Goal: Check status: Check status

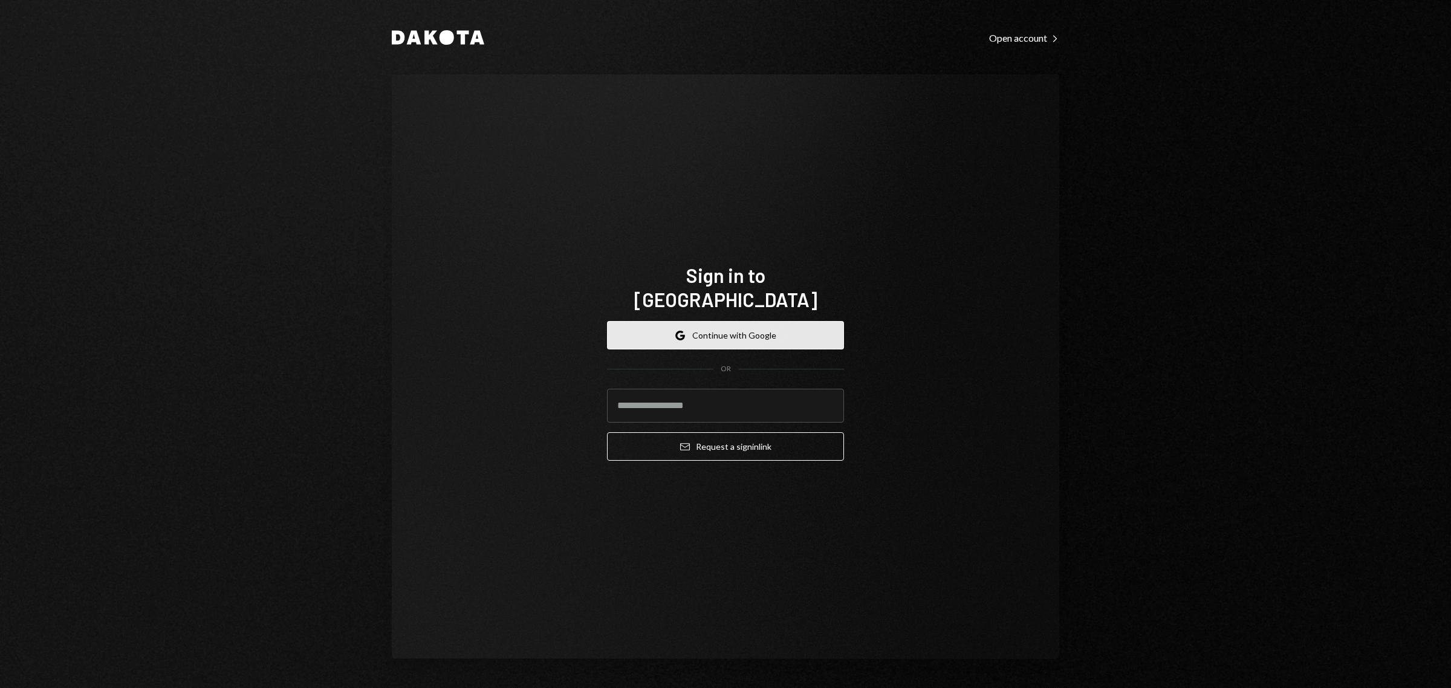
click at [714, 326] on button "Google Continue with Google" at bounding box center [725, 335] width 237 height 28
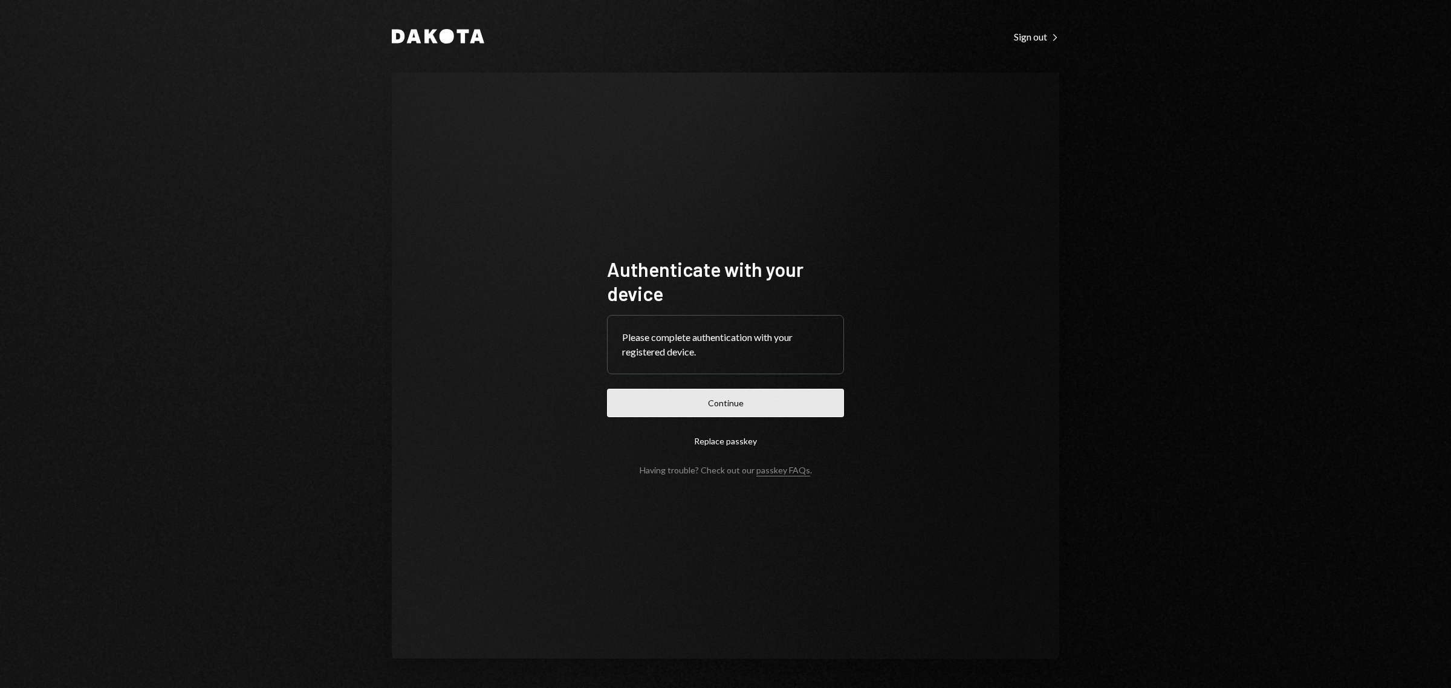
click at [744, 404] on button "Continue" at bounding box center [725, 403] width 237 height 28
click at [727, 404] on button "Continue" at bounding box center [725, 403] width 237 height 28
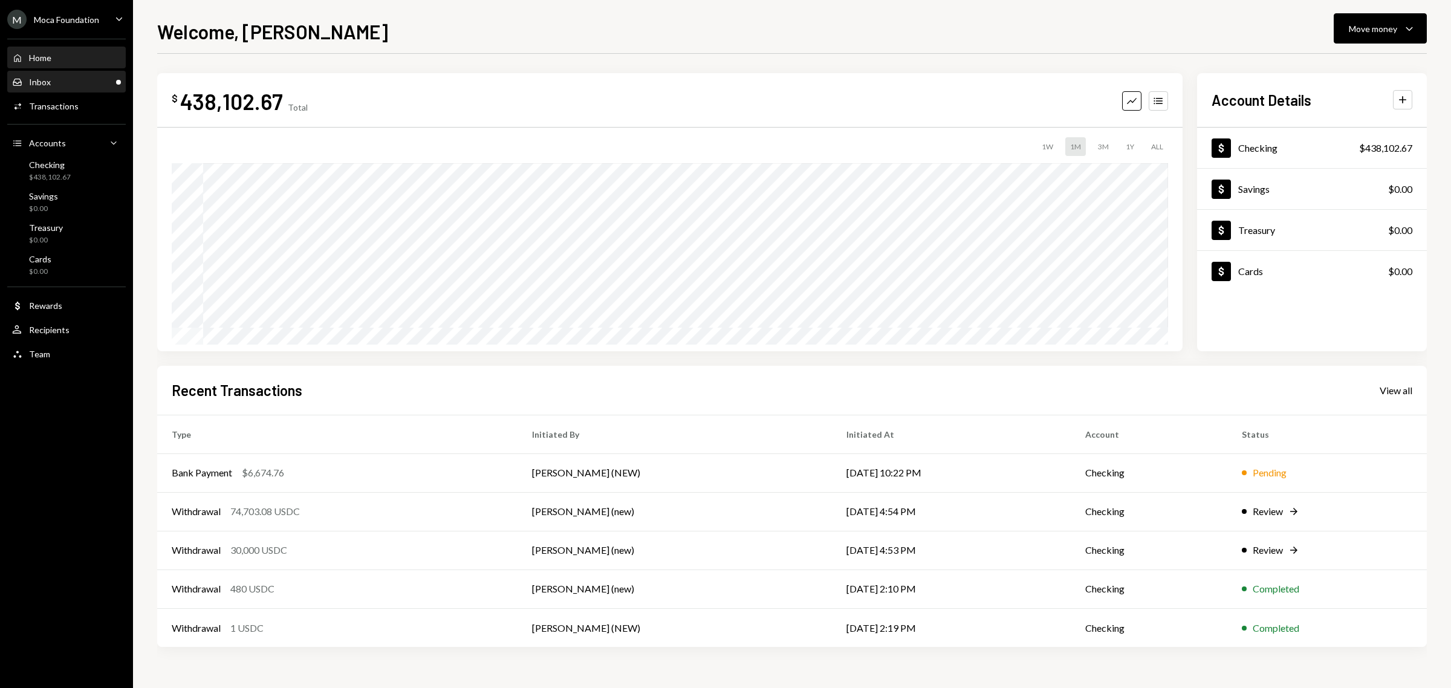
click at [94, 77] on div "Inbox Inbox" at bounding box center [66, 82] width 109 height 11
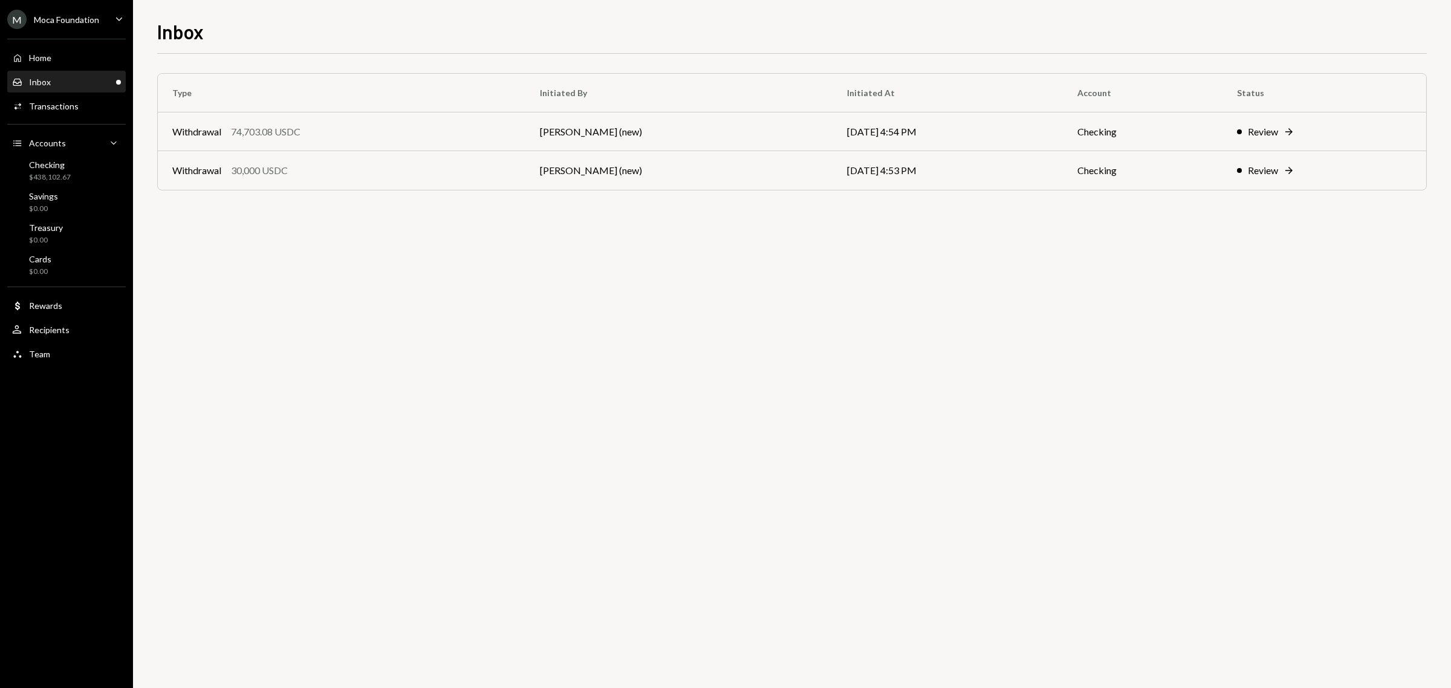
click at [826, 339] on div "Type Initiated By Initiated At Account Status Withdrawal 74,703.08 USDC Kagiso …" at bounding box center [792, 371] width 1270 height 634
click at [204, 168] on div "Withdrawal" at bounding box center [196, 170] width 49 height 15
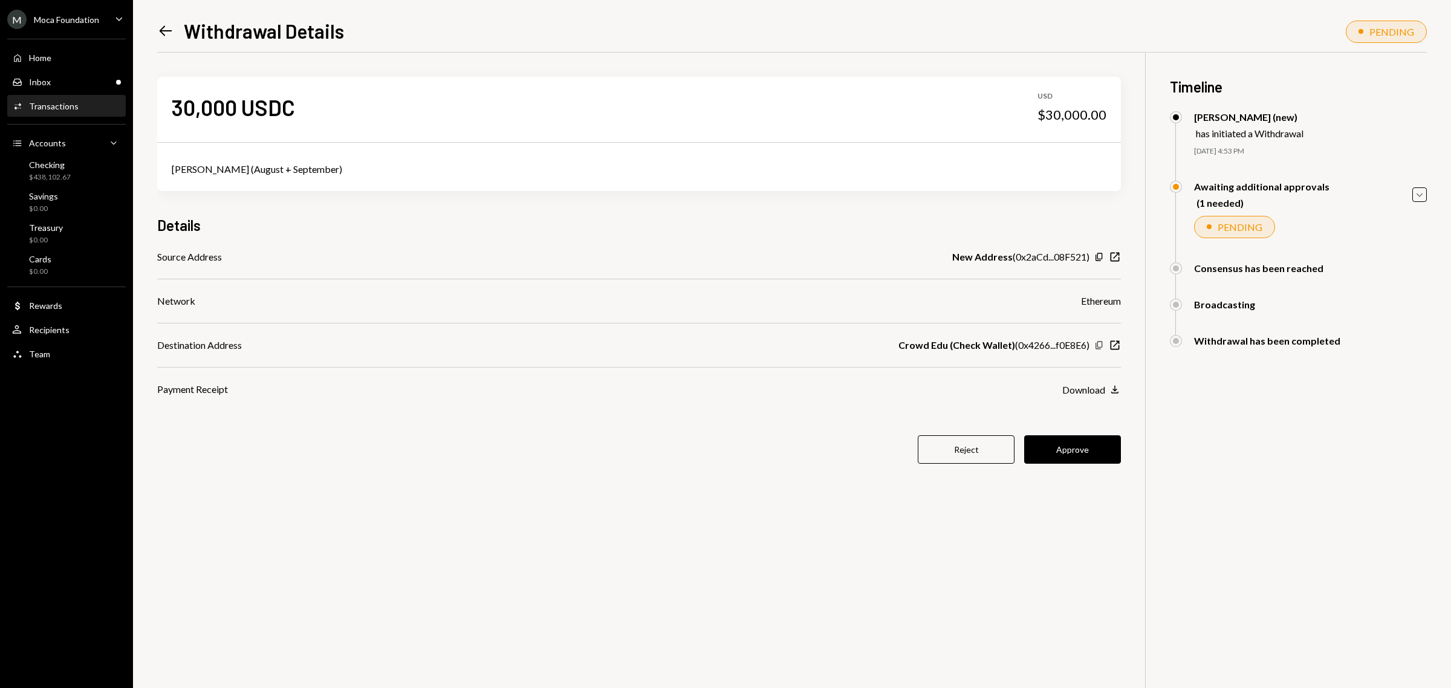
click at [1099, 345] on icon "Copy" at bounding box center [1099, 345] width 10 height 10
click at [1065, 453] on button "Approve" at bounding box center [1072, 449] width 97 height 28
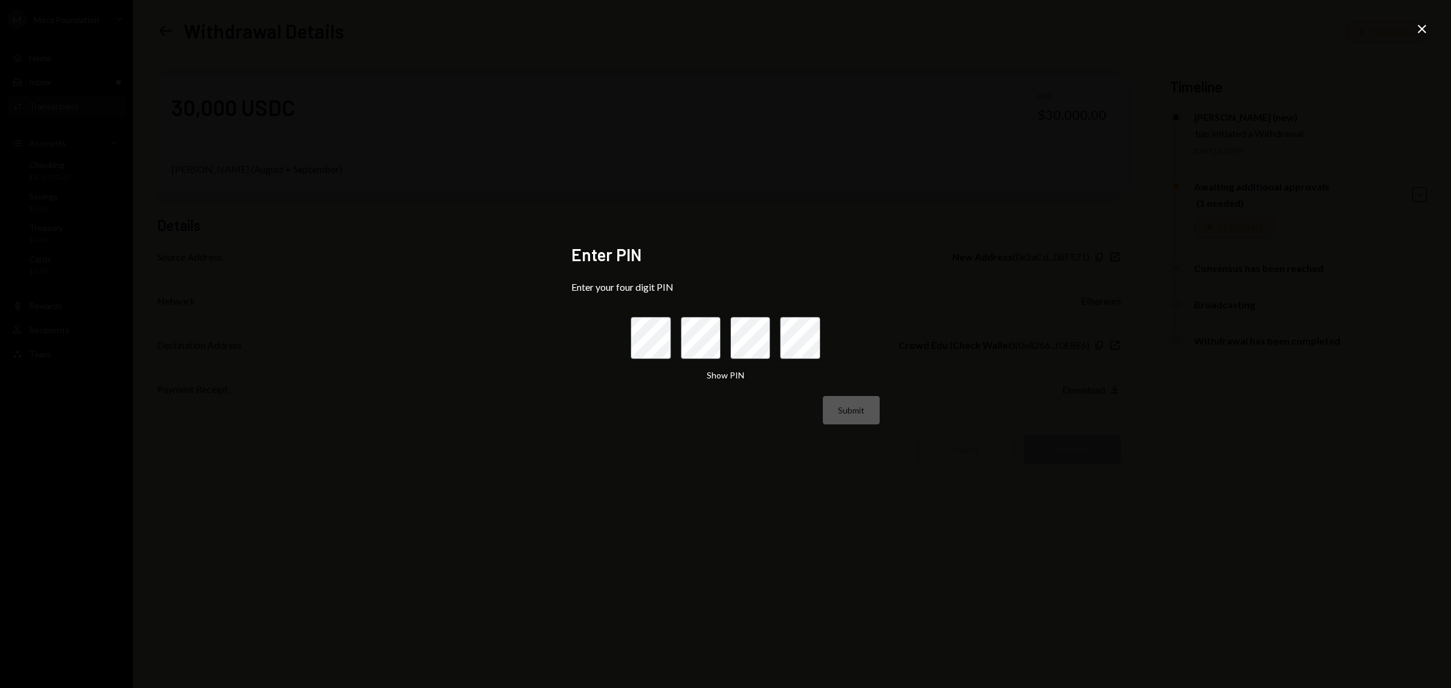
click at [1418, 33] on icon "Close" at bounding box center [1422, 29] width 15 height 15
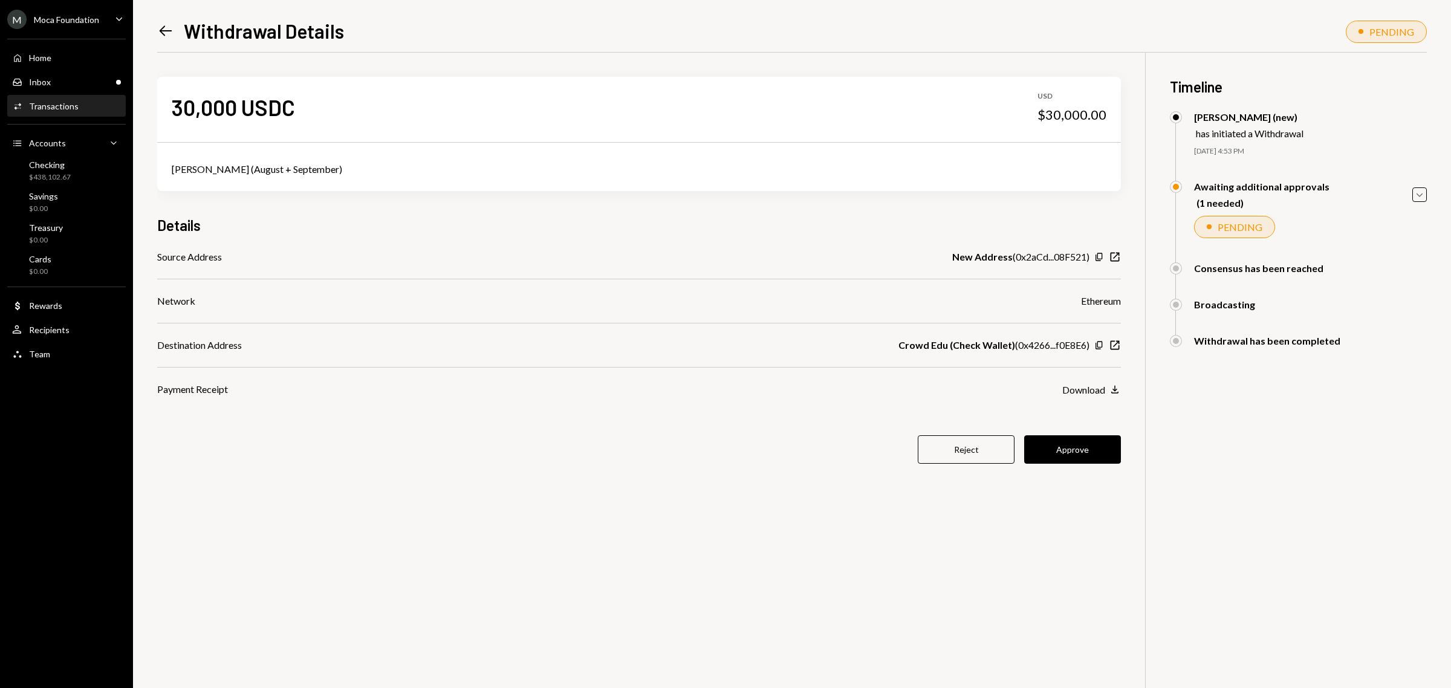
drag, startPoint x: 1095, startPoint y: 345, endPoint x: 1074, endPoint y: 348, distance: 21.5
click at [1095, 345] on icon "Copy" at bounding box center [1099, 345] width 10 height 10
click at [1083, 451] on button "Approve" at bounding box center [1072, 449] width 97 height 28
click at [1091, 448] on button "Approve" at bounding box center [1072, 449] width 97 height 28
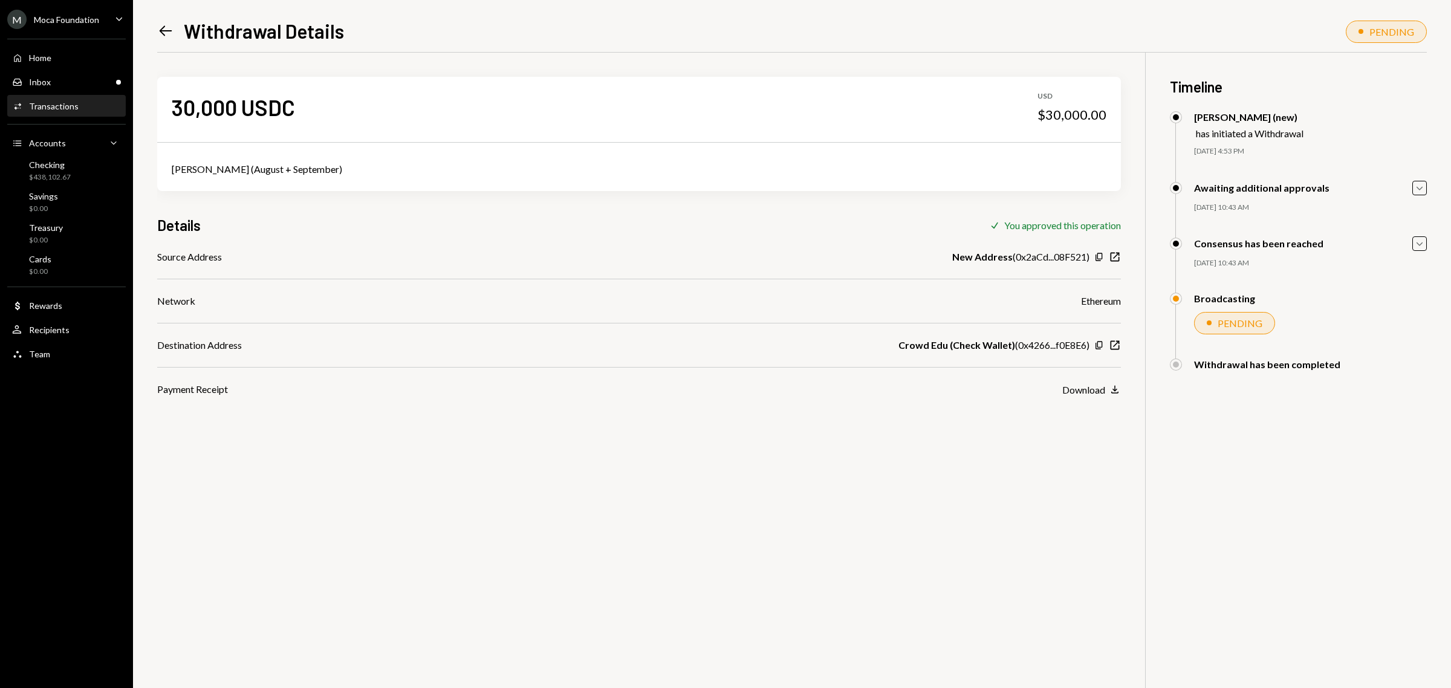
click at [164, 32] on icon "Left Arrow" at bounding box center [165, 30] width 17 height 17
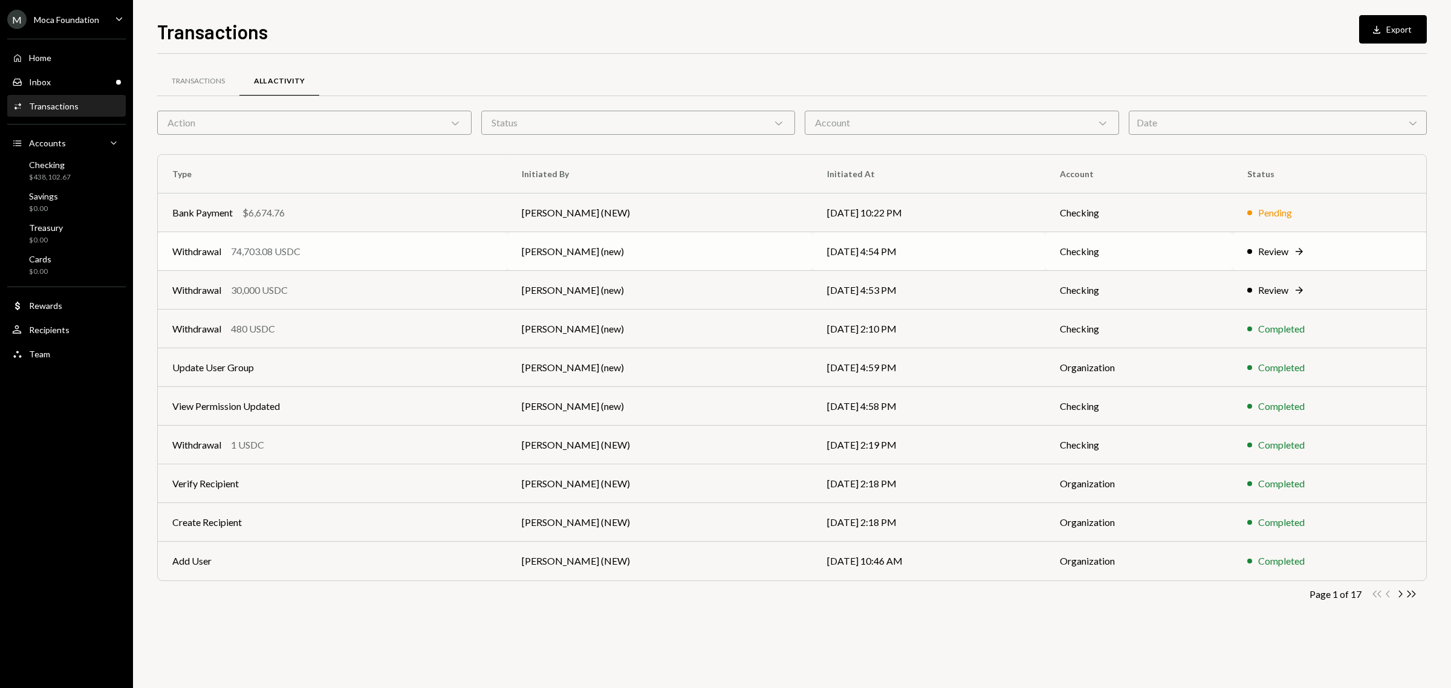
click at [206, 248] on div "Withdrawal" at bounding box center [196, 251] width 49 height 15
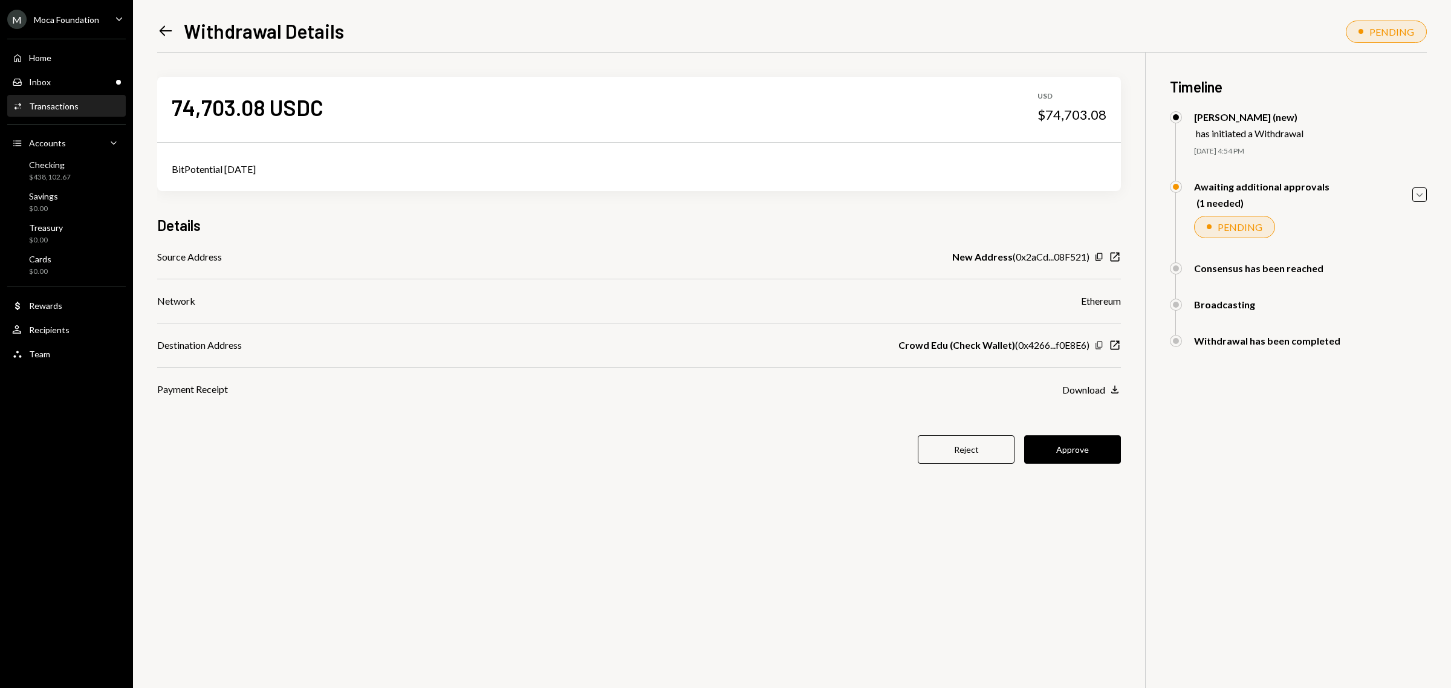
click at [1096, 346] on icon "Copy" at bounding box center [1099, 345] width 10 height 10
click at [1062, 453] on button "Approve" at bounding box center [1072, 449] width 97 height 28
